Goal: Check status

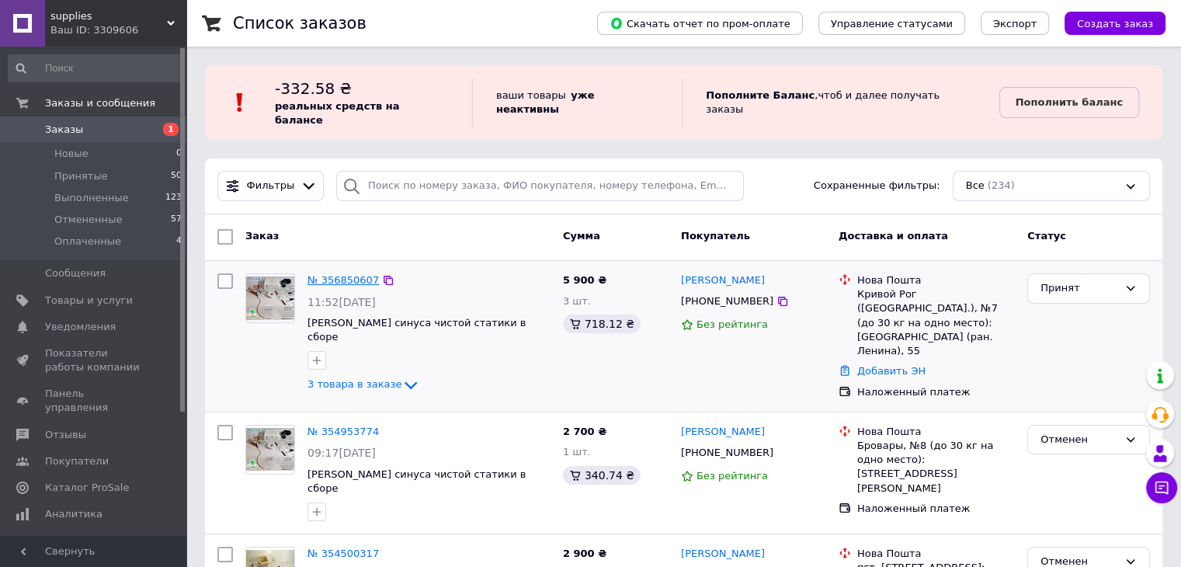
click at [345, 274] on link "№ 356850607" at bounding box center [343, 280] width 71 height 12
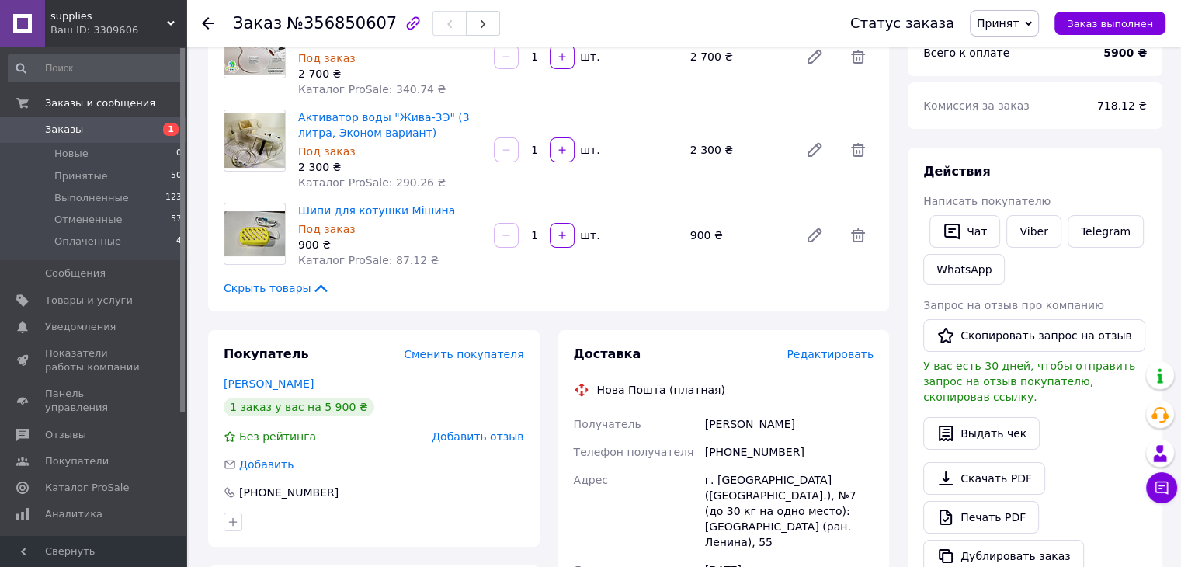
scroll to position [233, 0]
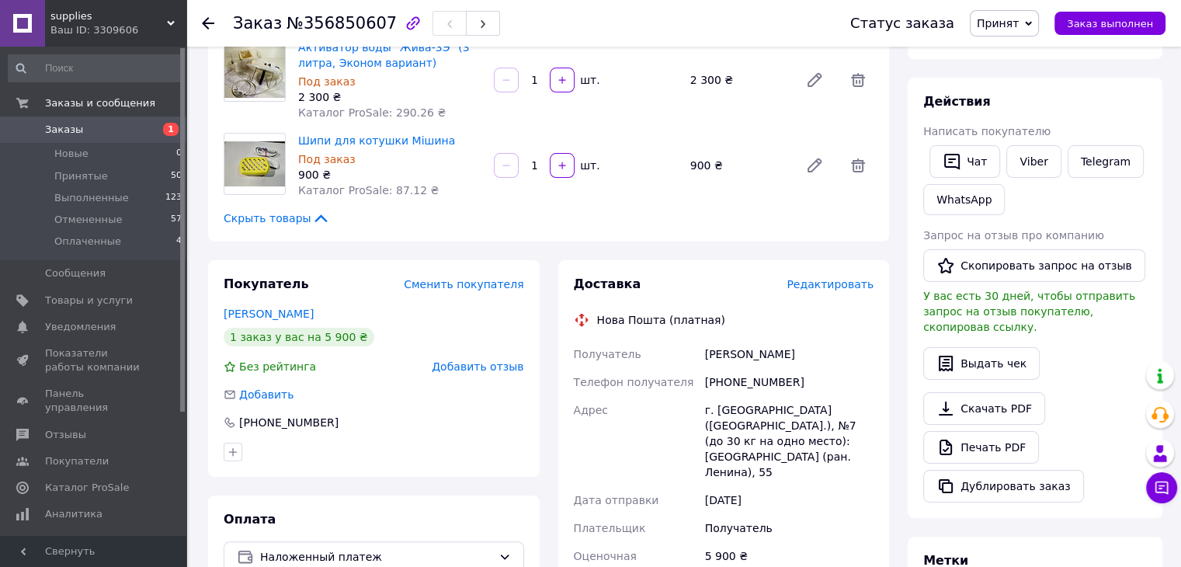
drag, startPoint x: 703, startPoint y: 350, endPoint x: 780, endPoint y: 357, distance: 77.2
click at [792, 356] on div "[PERSON_NAME]" at bounding box center [789, 354] width 175 height 28
copy div "[PERSON_NAME]"
drag, startPoint x: 699, startPoint y: 389, endPoint x: 783, endPoint y: 392, distance: 83.9
click at [783, 392] on div "Получатель [PERSON_NAME] Телефон получателя [PHONE_NUMBER] Адрес г. [GEOGRAPHIC…" at bounding box center [724, 543] width 307 height 407
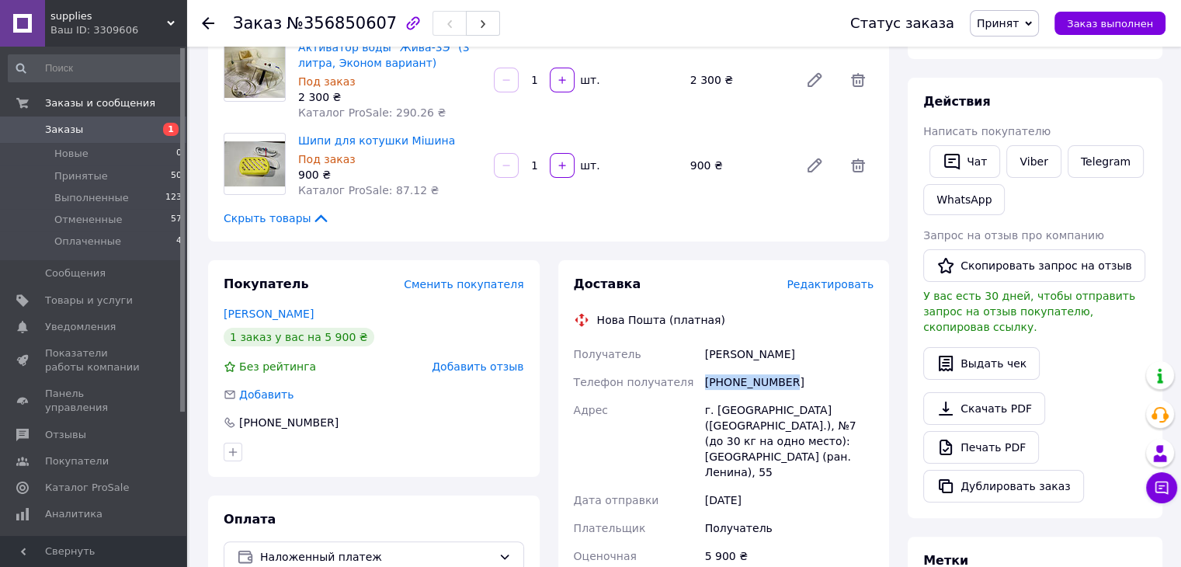
copy div "Телефон получателя [PHONE_NUMBER]"
drag, startPoint x: 704, startPoint y: 412, endPoint x: 795, endPoint y: 461, distance: 103.2
click at [795, 461] on div "г. [GEOGRAPHIC_DATA] ([GEOGRAPHIC_DATA].), №7 (до 30 кг на одно место): [GEOGRA…" at bounding box center [789, 441] width 175 height 90
copy div "г. [GEOGRAPHIC_DATA] ([GEOGRAPHIC_DATA].), №7 (до 30 кг на одно место): [GEOGRA…"
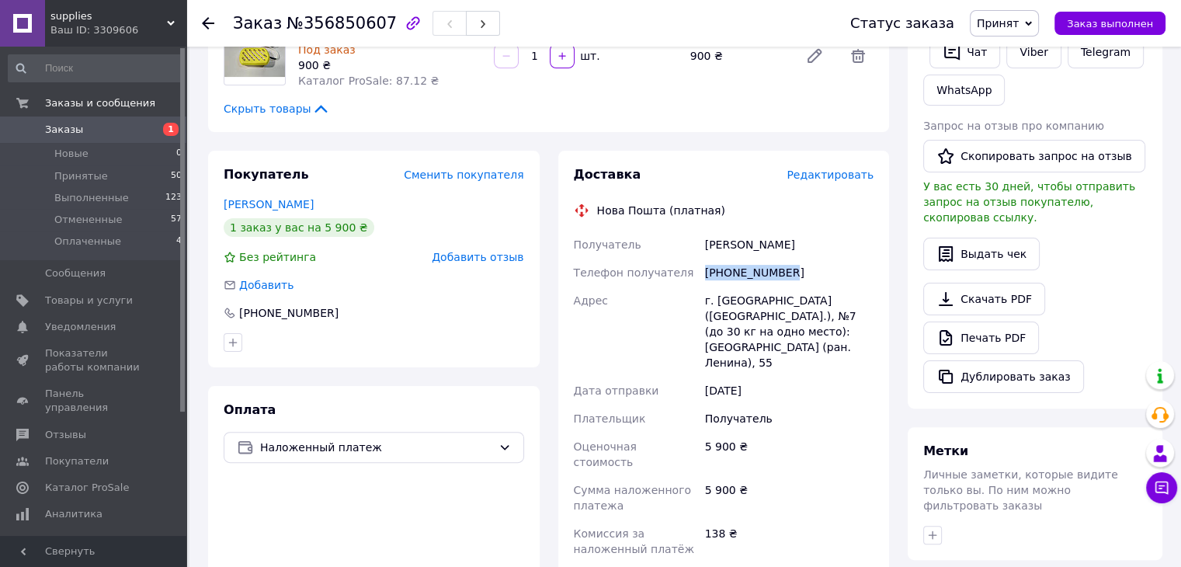
scroll to position [0, 0]
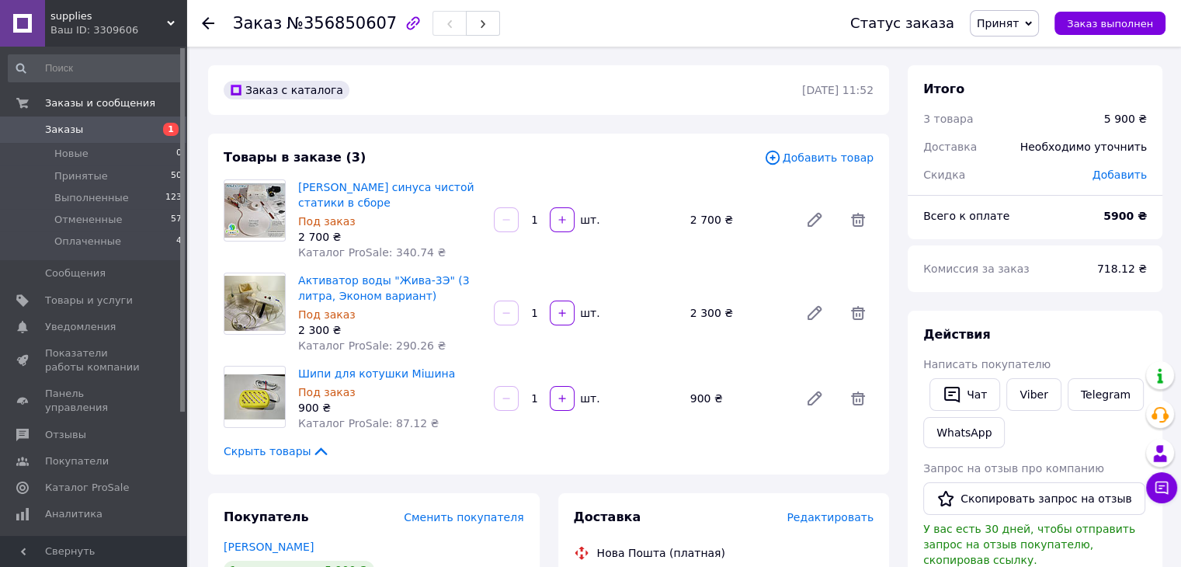
click at [85, 128] on span "Заказы" at bounding box center [94, 130] width 99 height 14
